Goal: Information Seeking & Learning: Learn about a topic

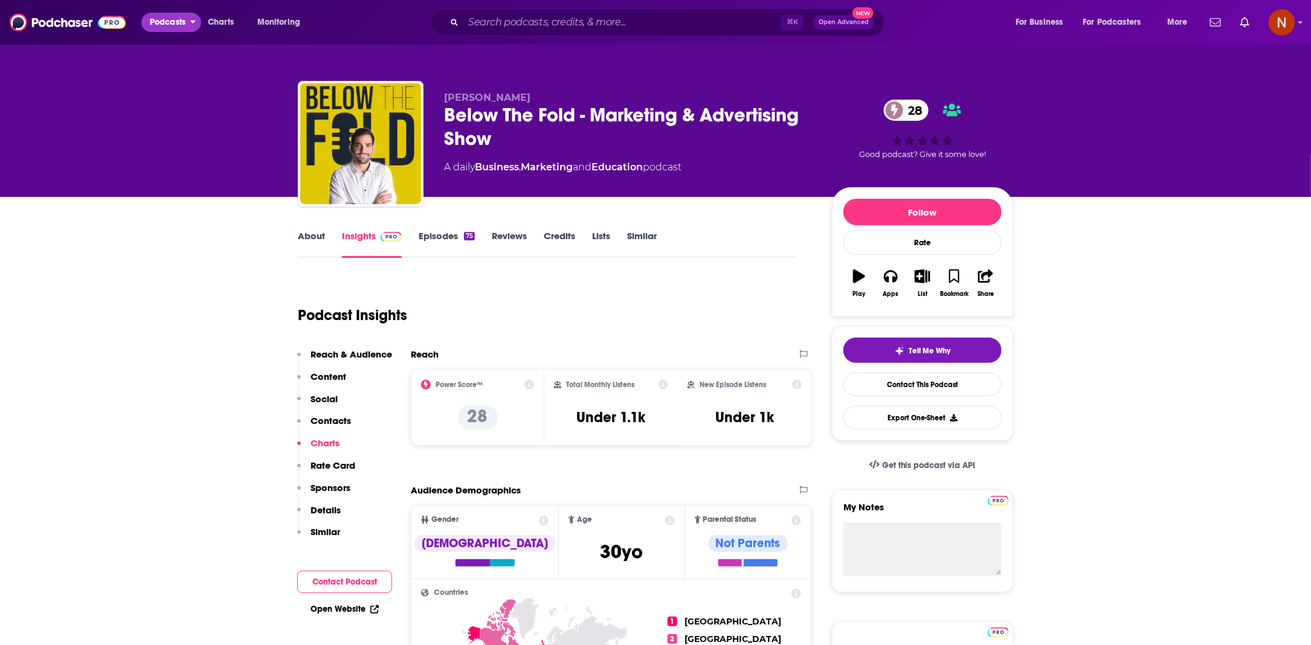
click at [183, 16] on span "Podcasts" at bounding box center [168, 22] width 36 height 17
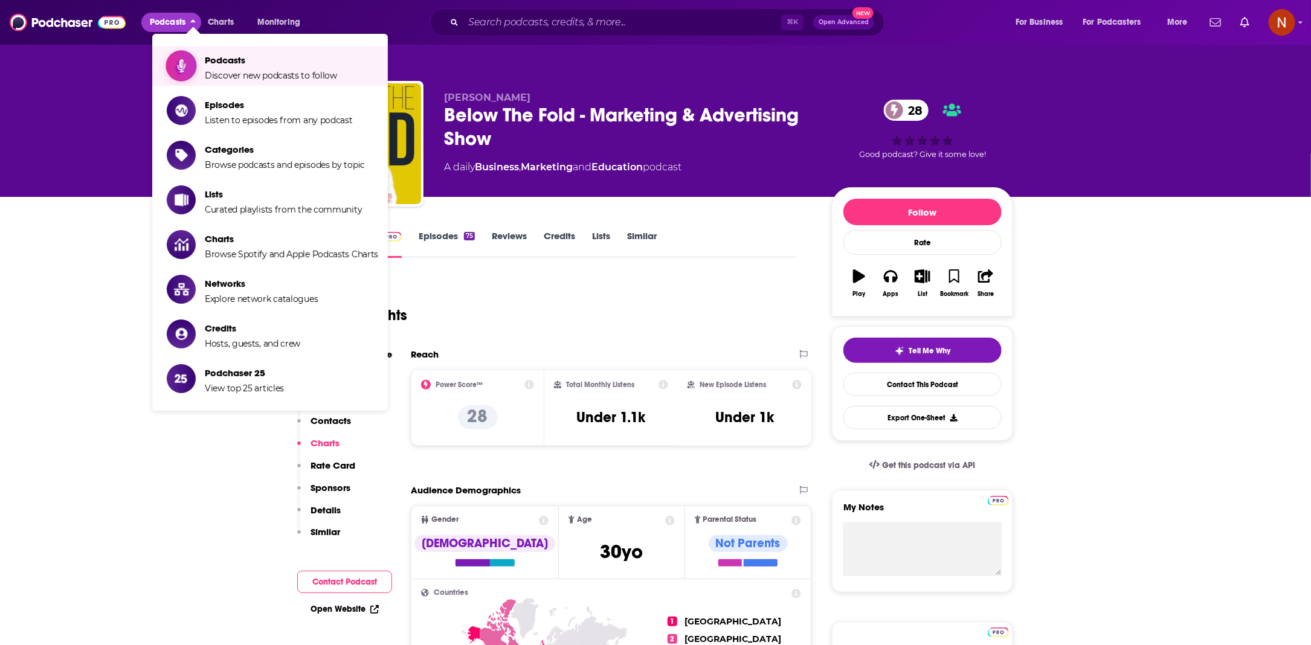
click at [236, 59] on span "Podcasts" at bounding box center [271, 59] width 132 height 11
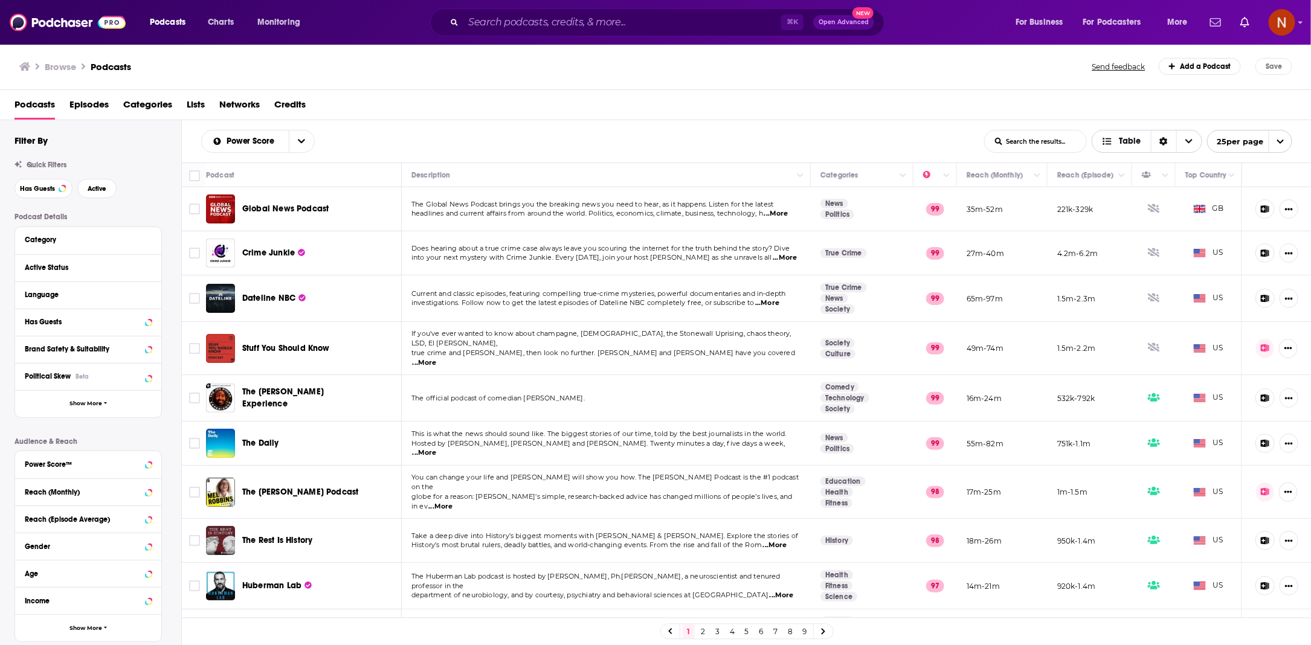
click at [1162, 132] on div "Sort Direction" at bounding box center [1163, 141] width 25 height 22
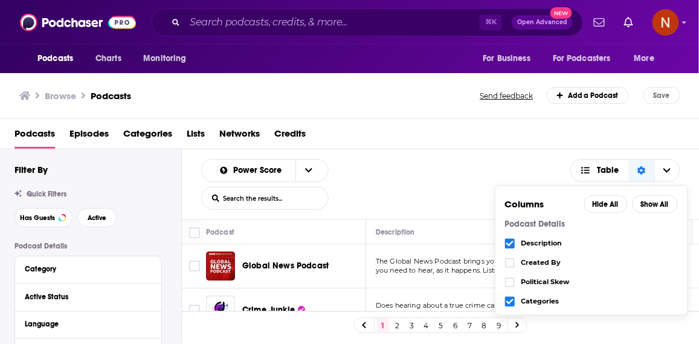
click at [361, 100] on div "Browse Podcasts" at bounding box center [250, 95] width 462 height 17
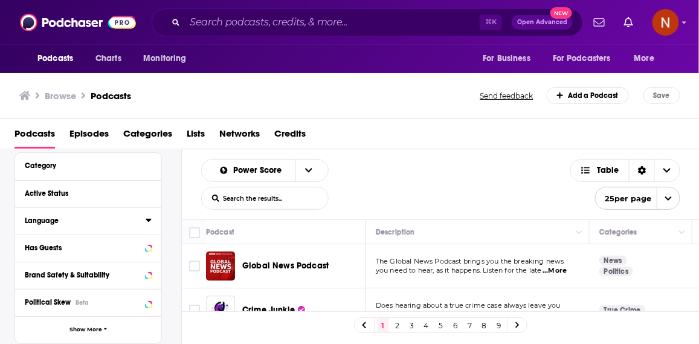
scroll to position [104, 0]
click at [90, 324] on button "Show More" at bounding box center [88, 328] width 146 height 27
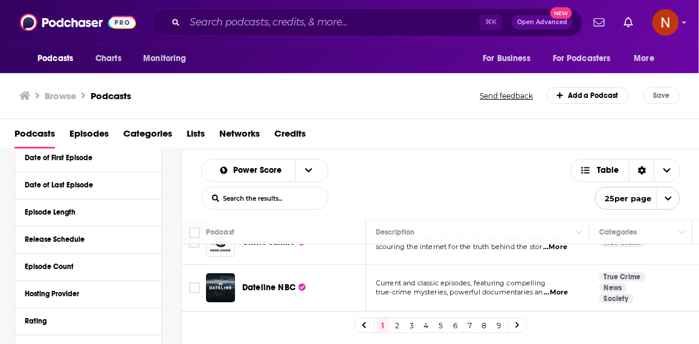
scroll to position [333, 0]
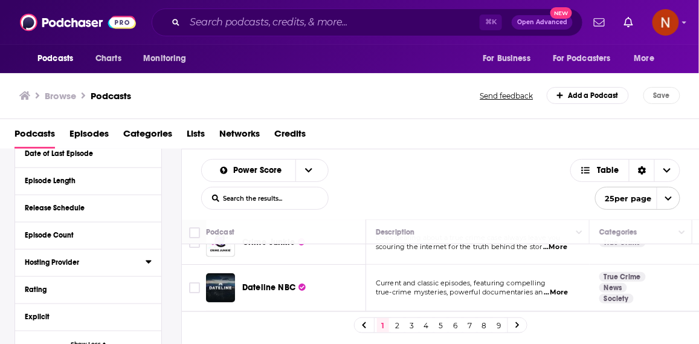
click at [147, 260] on icon at bounding box center [149, 262] width 6 height 10
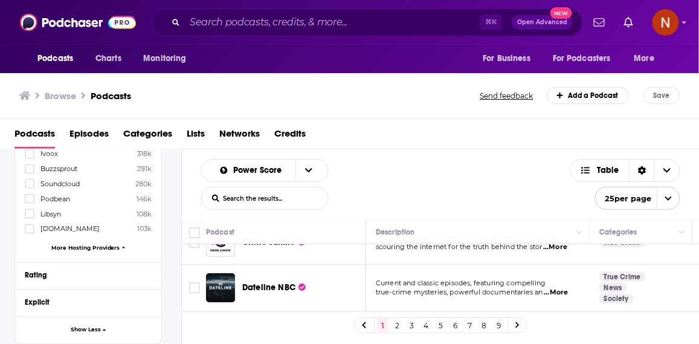
scroll to position [513, 0]
click at [64, 246] on span "More Hosting Providers" at bounding box center [85, 247] width 69 height 7
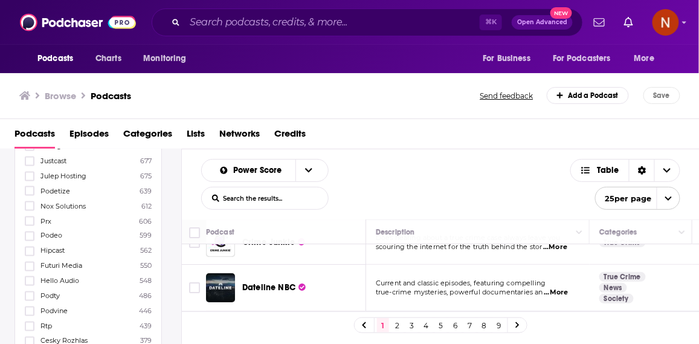
scroll to position [1662, 0]
click at [28, 231] on icon at bounding box center [29, 234] width 7 height 7
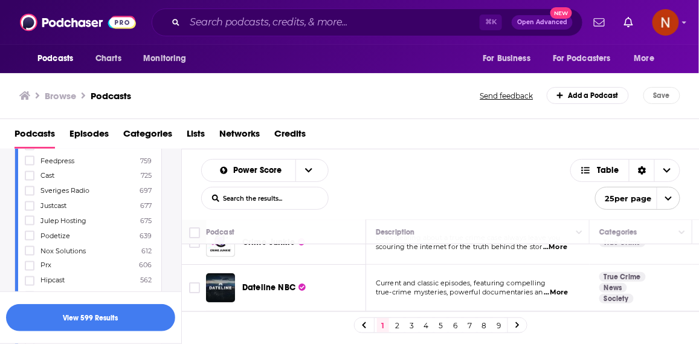
scroll to position [1631, 0]
click at [83, 324] on button "View 599 Results" at bounding box center [90, 317] width 169 height 27
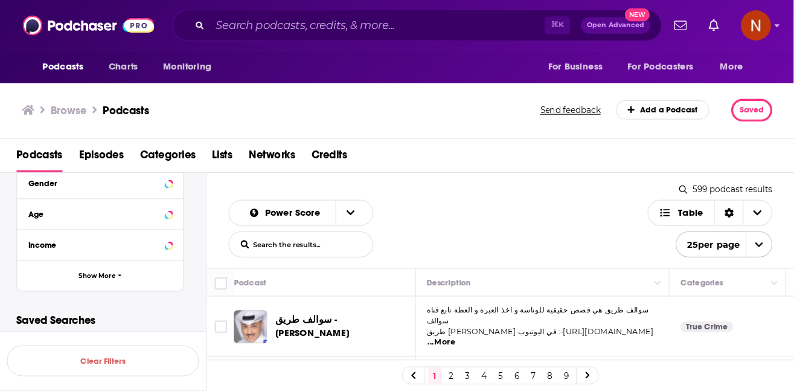
scroll to position [28, 0]
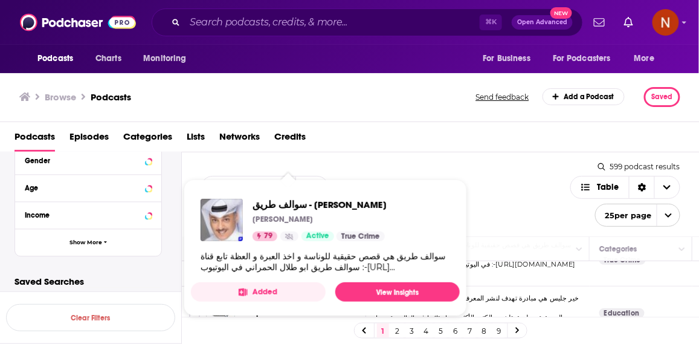
click at [435, 127] on div "Podcasts Episodes Categories Lists Networks Credits" at bounding box center [351, 139] width 675 height 25
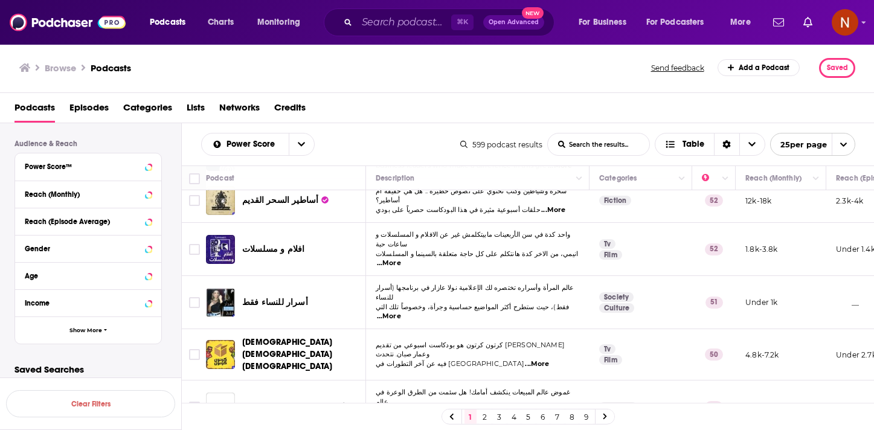
scroll to position [894, 0]
